Goal: Find specific page/section: Find specific page/section

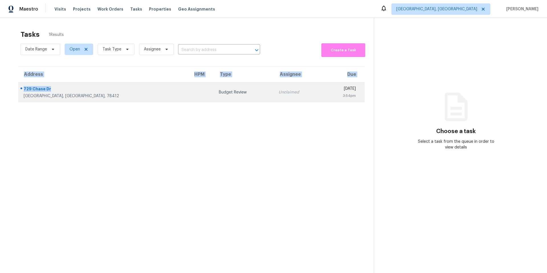
drag, startPoint x: 8, startPoint y: 93, endPoint x: 52, endPoint y: 89, distance: 44.3
click at [52, 89] on div "Tasks 1 Results Date Range Open Task Type Assignee ​ Create a Task Address HPM …" at bounding box center [273, 154] width 547 height 273
copy table "Address HPM Type Assignee Due 729 Chase Dr"
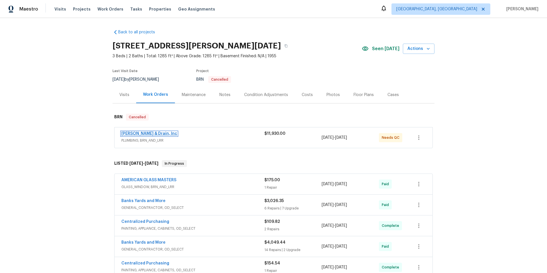
click at [152, 134] on link "[PERSON_NAME] & Drain, Inc" at bounding box center [149, 134] width 56 height 4
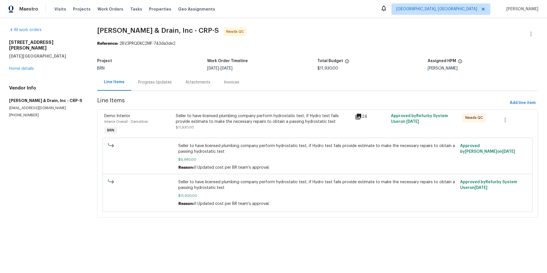
click at [151, 80] on div "Progress Updates" at bounding box center [155, 83] width 34 height 6
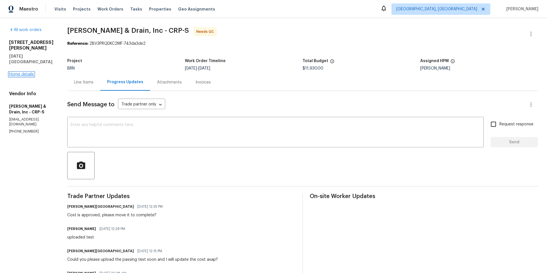
click at [19, 72] on link "Home details" at bounding box center [21, 74] width 25 height 4
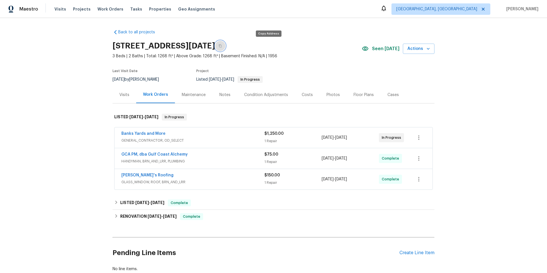
click at [222, 47] on icon "button" at bounding box center [220, 45] width 3 height 3
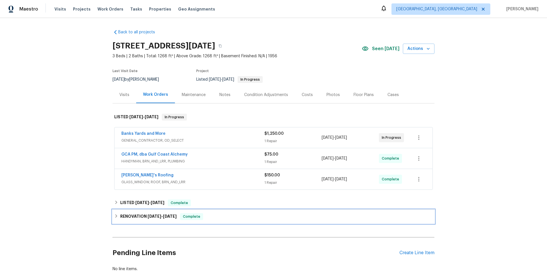
click at [115, 218] on div "RENOVATION 4/28/25 - 5/26/25 Complete" at bounding box center [273, 216] width 319 height 7
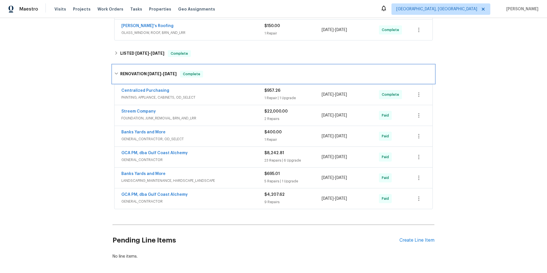
scroll to position [179, 0]
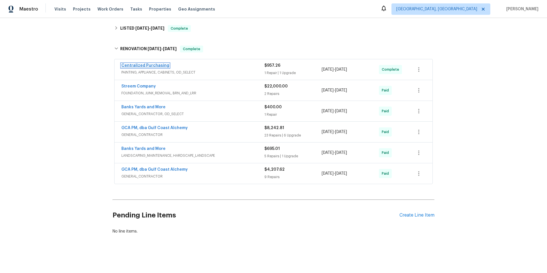
click at [155, 64] on link "Centralized Purchasing" at bounding box center [145, 66] width 48 height 4
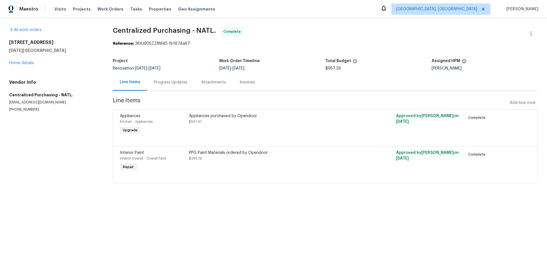
click at [241, 156] on div "PPG Paint Materials ordered by Opendoor $395.79" at bounding box center [273, 155] width 169 height 11
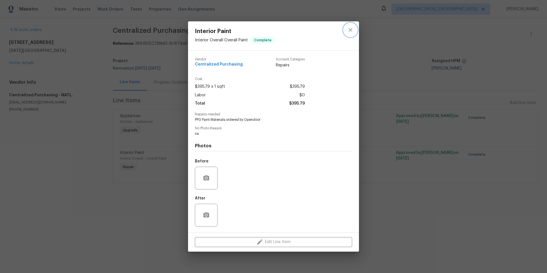
click at [350, 31] on icon "close" at bounding box center [350, 30] width 7 height 7
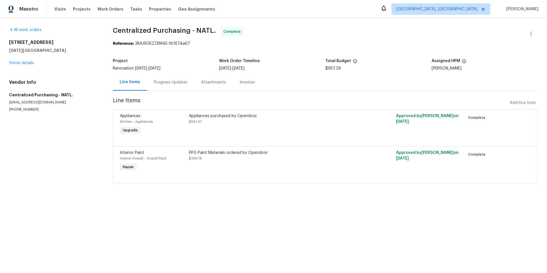
click at [23, 65] on div "6042 Hugo Dr Corpus Christi, TX 78412 Home details" at bounding box center [54, 53] width 90 height 26
click at [23, 63] on link "Home details" at bounding box center [21, 63] width 25 height 4
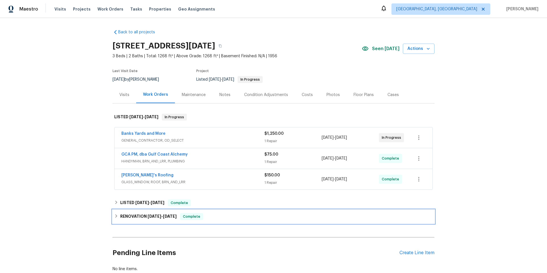
click at [114, 218] on div "RENOVATION 4/28/25 - 5/26/25 Complete" at bounding box center [273, 216] width 319 height 7
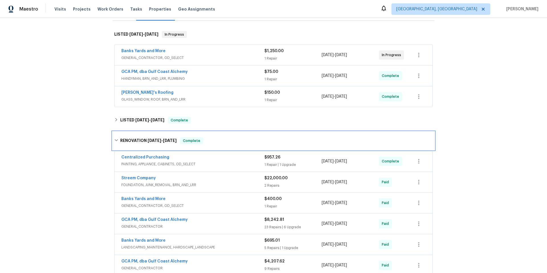
scroll to position [179, 0]
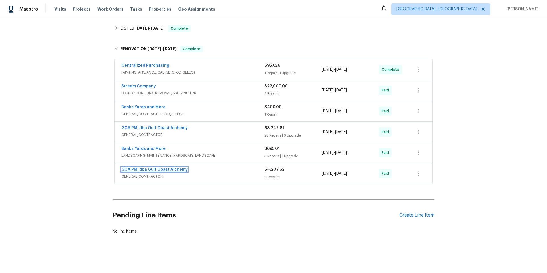
click at [156, 168] on link "GCA PM, dba Gulf Coast Alchemy" at bounding box center [154, 170] width 66 height 4
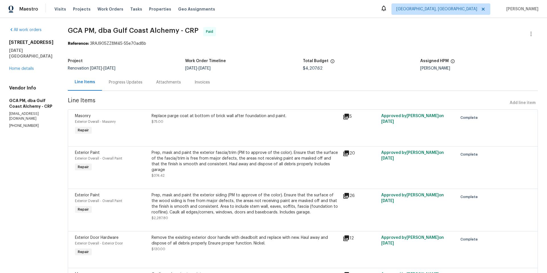
click at [346, 154] on icon at bounding box center [346, 153] width 7 height 7
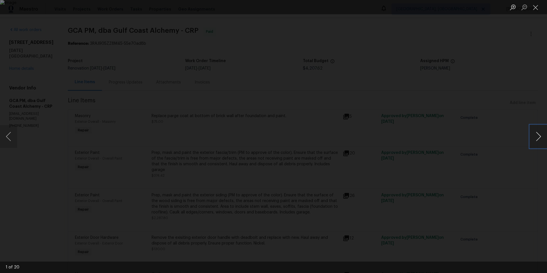
click at [537, 135] on button "Next image" at bounding box center [538, 136] width 17 height 23
click at [536, 137] on button "Next image" at bounding box center [538, 136] width 17 height 23
click at [534, 137] on button "Next image" at bounding box center [538, 136] width 17 height 23
click at [533, 137] on button "Next image" at bounding box center [538, 136] width 17 height 23
click at [531, 138] on button "Next image" at bounding box center [538, 136] width 17 height 23
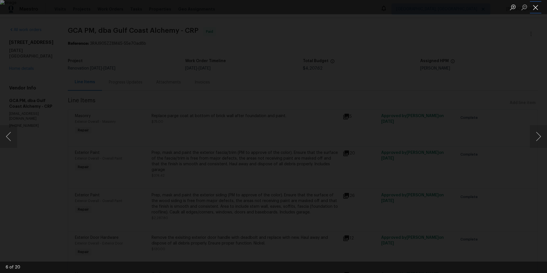
click at [536, 7] on button "Close lightbox" at bounding box center [535, 7] width 11 height 10
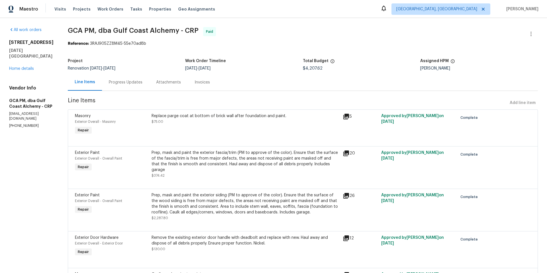
click at [345, 155] on icon at bounding box center [346, 154] width 6 height 6
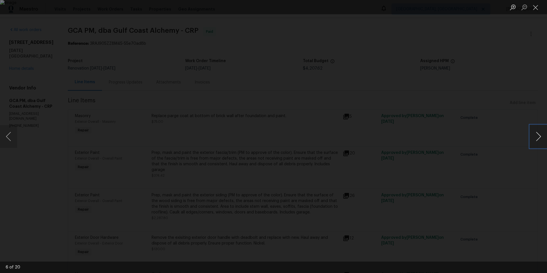
click at [540, 140] on button "Next image" at bounding box center [538, 136] width 17 height 23
click at [539, 141] on button "Next image" at bounding box center [538, 136] width 17 height 23
click at [539, 142] on button "Next image" at bounding box center [538, 136] width 17 height 23
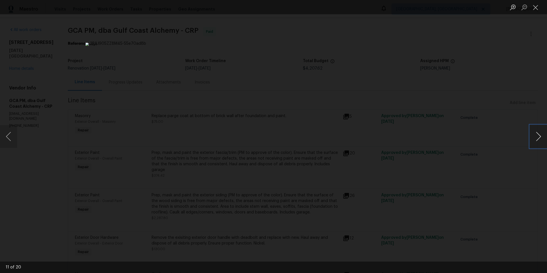
click at [539, 142] on button "Next image" at bounding box center [538, 136] width 17 height 23
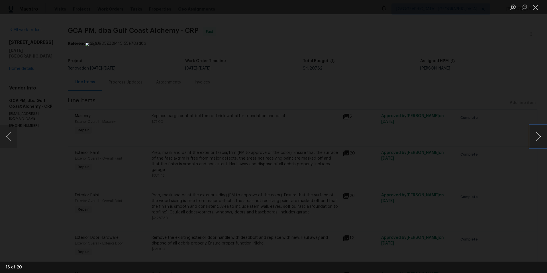
click at [539, 142] on button "Next image" at bounding box center [538, 136] width 17 height 23
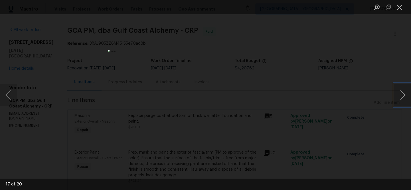
click at [398, 97] on button "Next image" at bounding box center [402, 95] width 17 height 23
click at [400, 97] on button "Next image" at bounding box center [402, 95] width 17 height 23
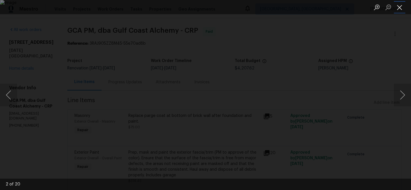
click at [399, 7] on button "Close lightbox" at bounding box center [399, 7] width 11 height 10
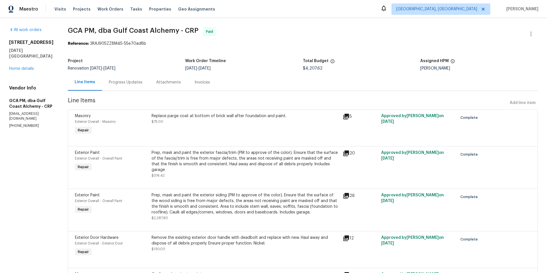
click at [347, 192] on icon at bounding box center [346, 195] width 7 height 7
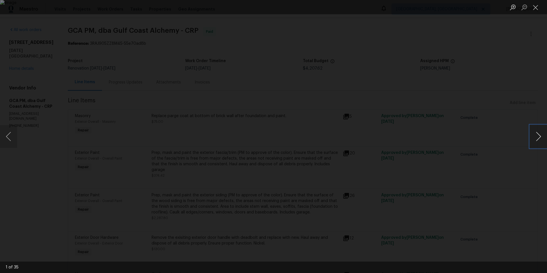
click at [540, 137] on button "Next image" at bounding box center [538, 136] width 17 height 23
click at [539, 141] on button "Next image" at bounding box center [538, 136] width 17 height 23
click at [541, 134] on button "Next image" at bounding box center [538, 136] width 17 height 23
click at [537, 9] on button "Close lightbox" at bounding box center [535, 7] width 11 height 10
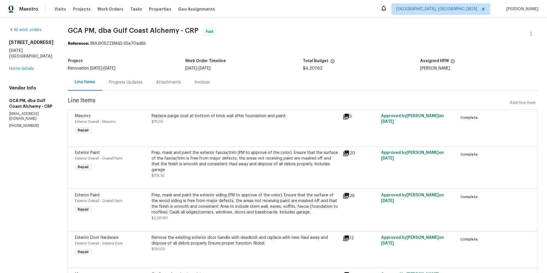
click at [99, 193] on span "Exterior Paint" at bounding box center [87, 195] width 25 height 4
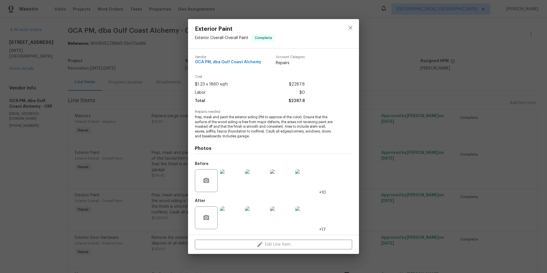
click at [239, 181] on img at bounding box center [231, 180] width 23 height 23
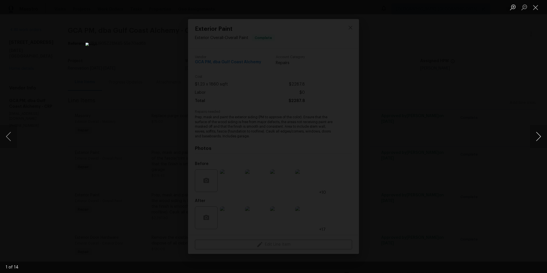
click at [538, 136] on button "Next image" at bounding box center [538, 136] width 17 height 23
click at [541, 141] on button "Next image" at bounding box center [538, 136] width 17 height 23
click at [539, 140] on button "Next image" at bounding box center [538, 136] width 17 height 23
click at [538, 140] on button "Next image" at bounding box center [538, 136] width 17 height 23
click at [537, 140] on button "Next image" at bounding box center [538, 136] width 17 height 23
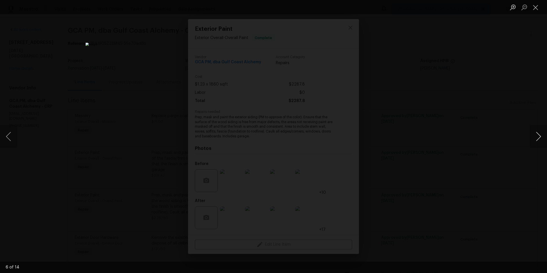
click at [536, 140] on button "Next image" at bounding box center [538, 136] width 17 height 23
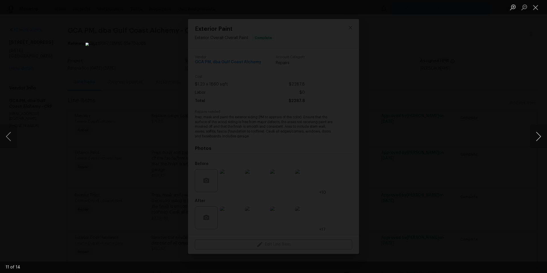
click at [536, 140] on button "Next image" at bounding box center [538, 136] width 17 height 23
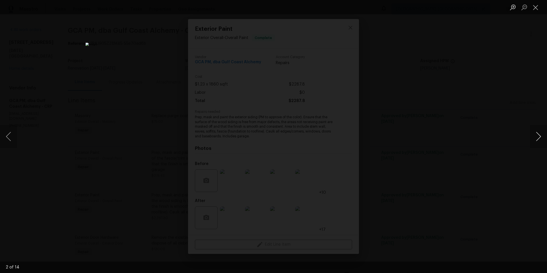
click at [536, 140] on button "Next image" at bounding box center [538, 136] width 17 height 23
click at [538, 9] on button "Close lightbox" at bounding box center [535, 7] width 11 height 10
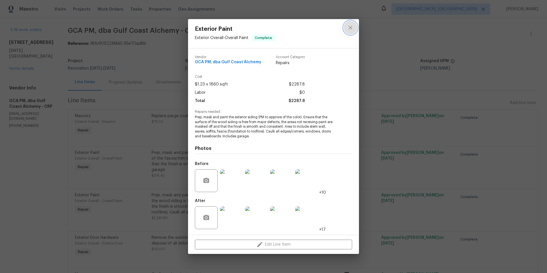
click at [352, 30] on icon "close" at bounding box center [350, 27] width 7 height 7
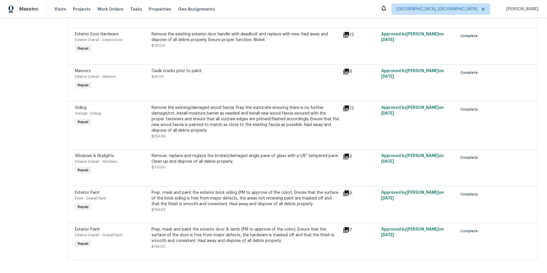
scroll to position [205, 0]
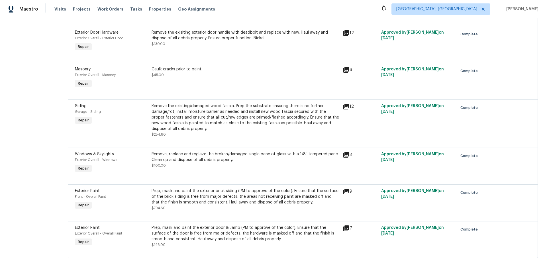
click at [345, 188] on icon at bounding box center [346, 191] width 7 height 7
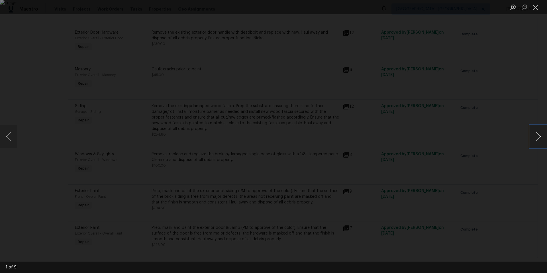
click at [540, 137] on button "Next image" at bounding box center [538, 136] width 17 height 23
click at [539, 137] on button "Next image" at bounding box center [538, 136] width 17 height 23
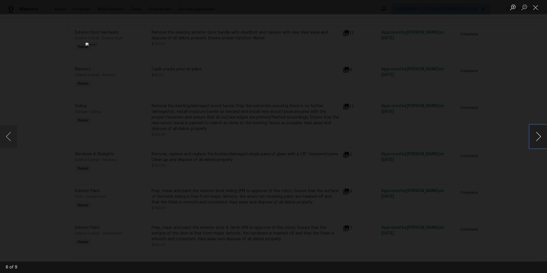
click at [539, 137] on button "Next image" at bounding box center [538, 136] width 17 height 23
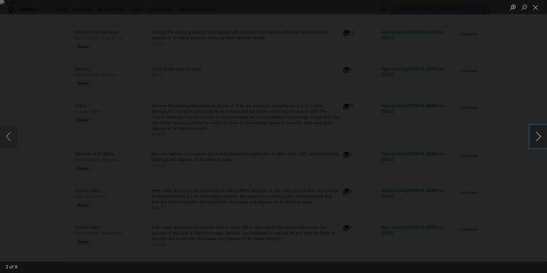
click at [539, 137] on button "Next image" at bounding box center [538, 136] width 17 height 23
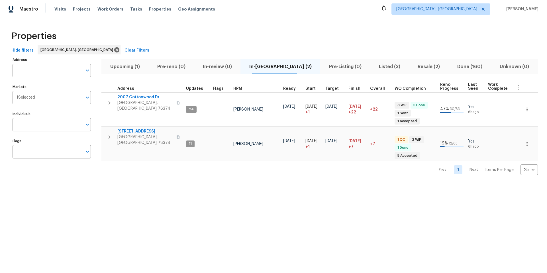
click at [374, 66] on span "Listed (3)" at bounding box center [390, 67] width 32 height 8
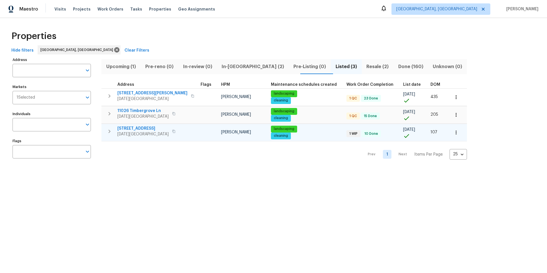
click at [456, 134] on icon "button" at bounding box center [456, 133] width 1 height 4
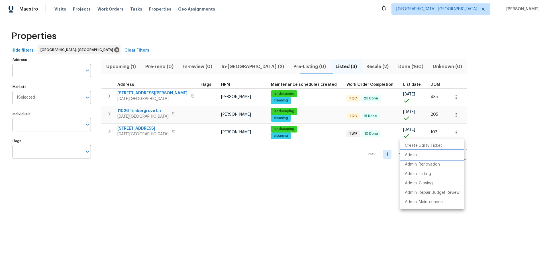
click at [416, 157] on p "Admin" at bounding box center [411, 155] width 12 height 6
